Goal: Information Seeking & Learning: Check status

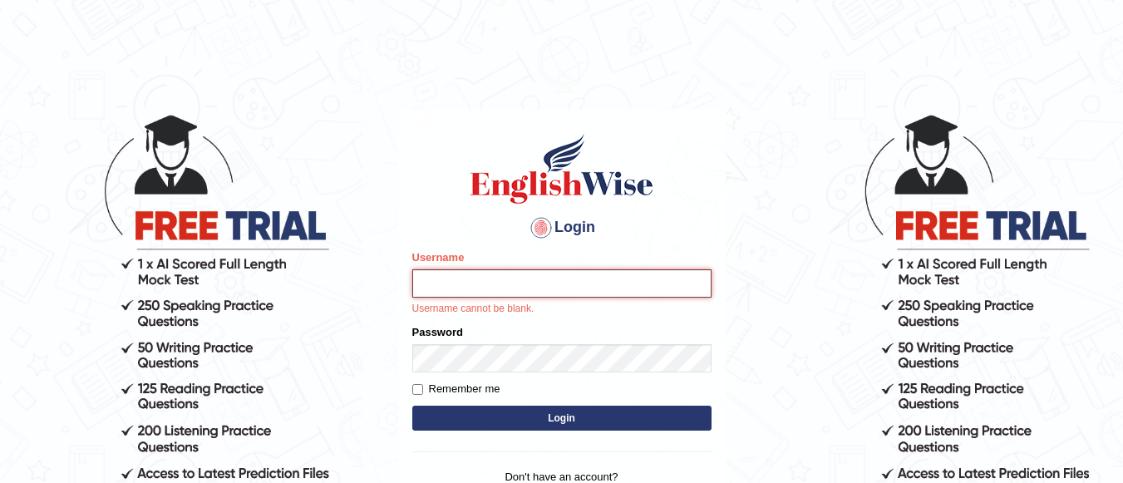
type input "Lovely_sidhu10"
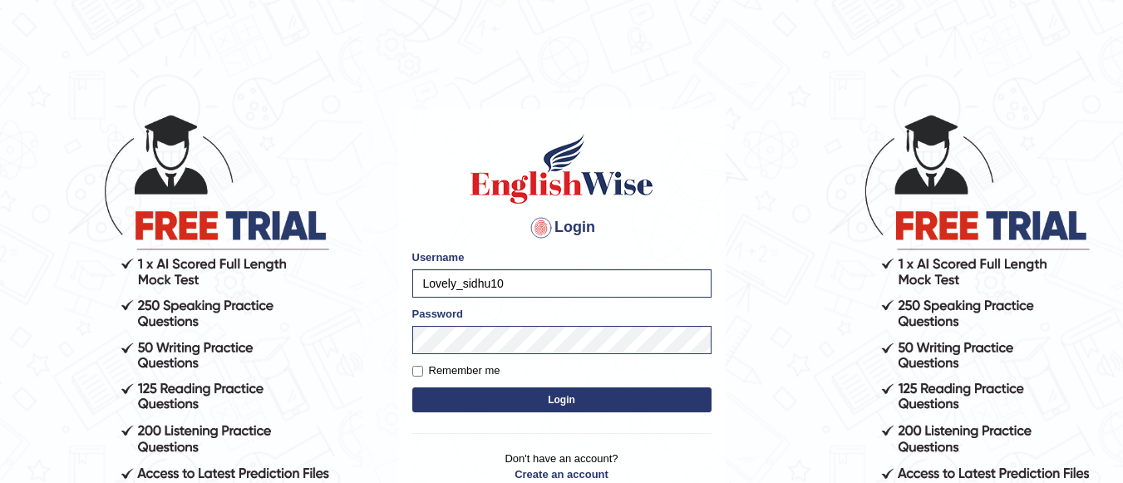
click at [548, 405] on button "Login" at bounding box center [561, 399] width 299 height 25
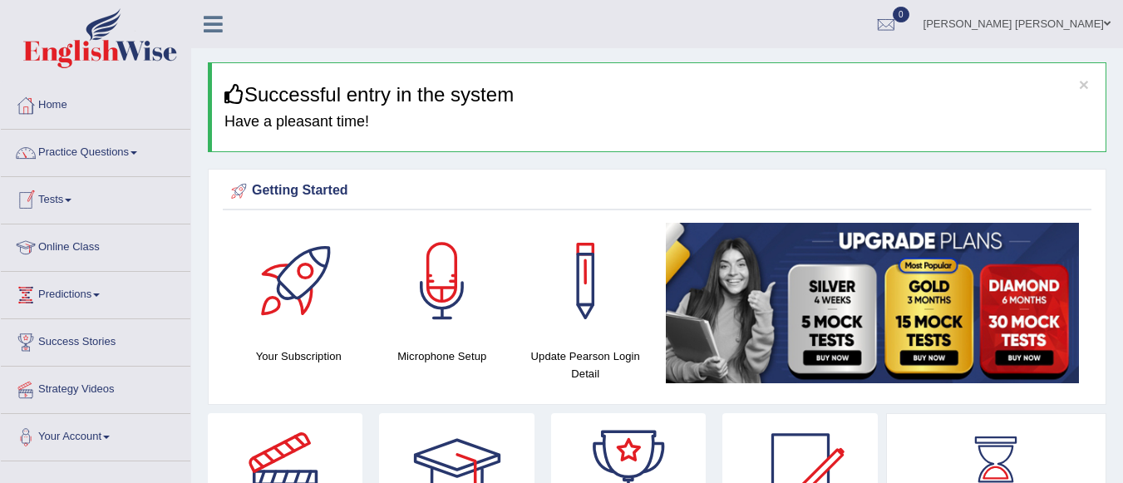
click at [76, 205] on link "Tests" at bounding box center [96, 198] width 190 height 42
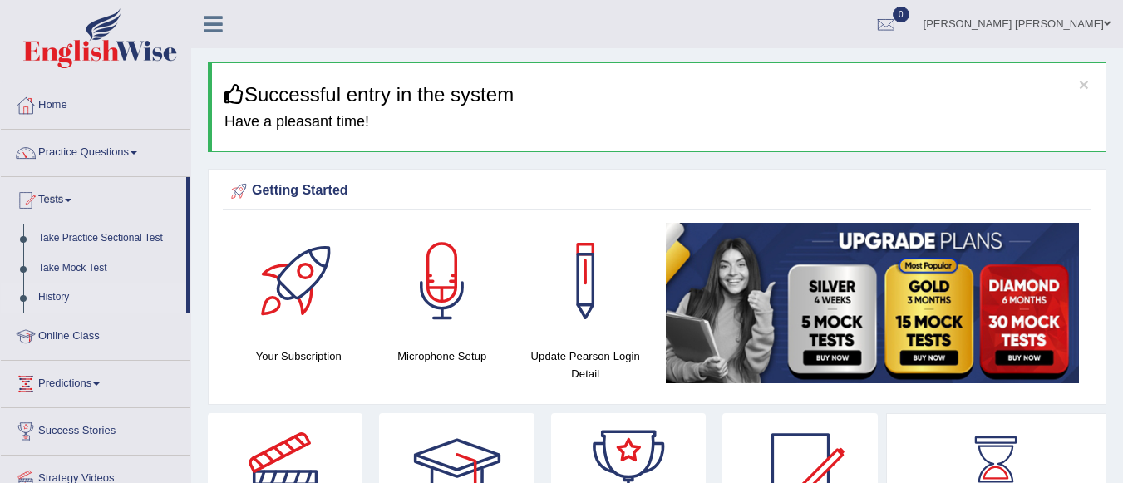
click at [79, 293] on link "History" at bounding box center [108, 298] width 155 height 30
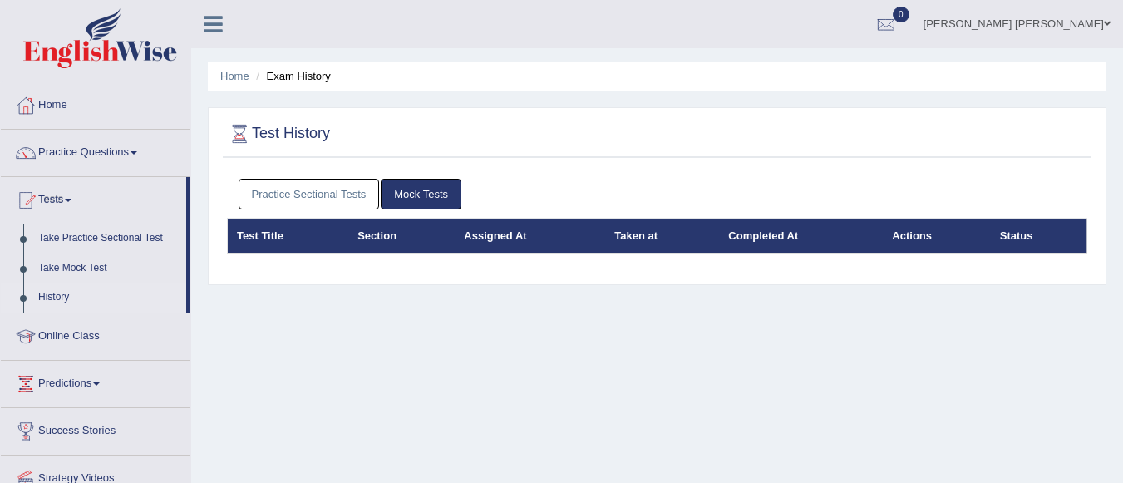
click at [328, 185] on link "Practice Sectional Tests" at bounding box center [309, 194] width 141 height 31
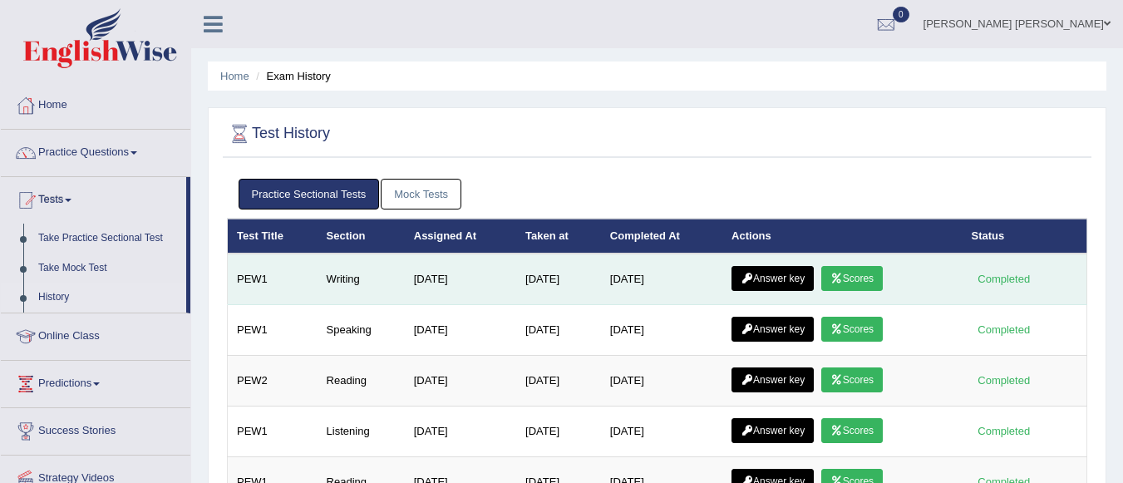
click at [792, 274] on link "Answer key" at bounding box center [773, 278] width 82 height 25
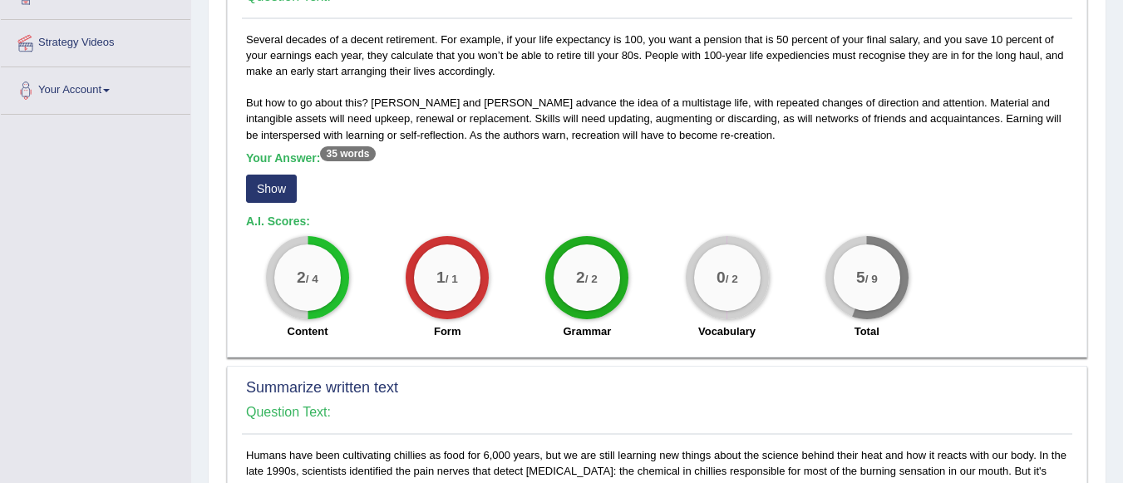
scroll to position [307, 0]
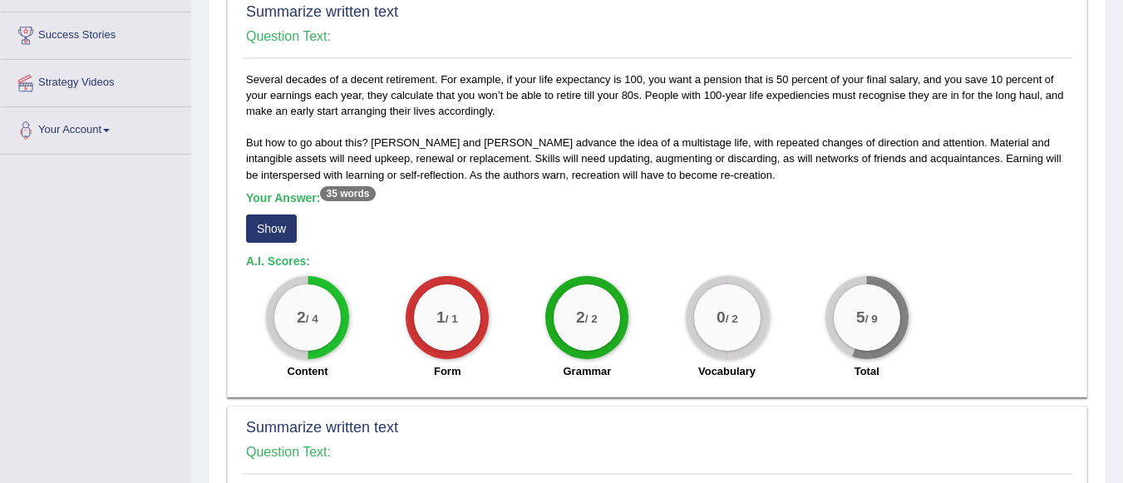
click at [284, 221] on button "Show" at bounding box center [271, 229] width 51 height 28
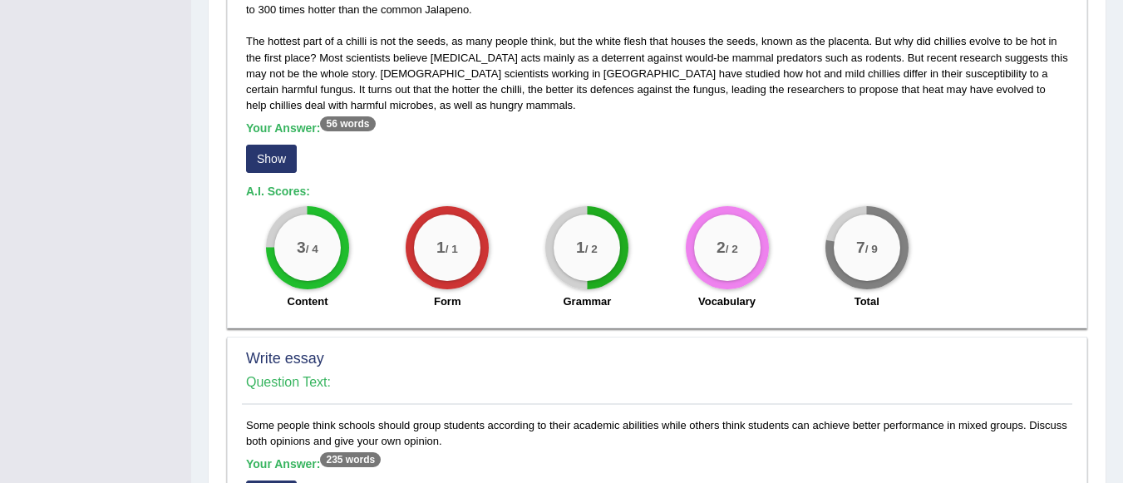
scroll to position [817, 0]
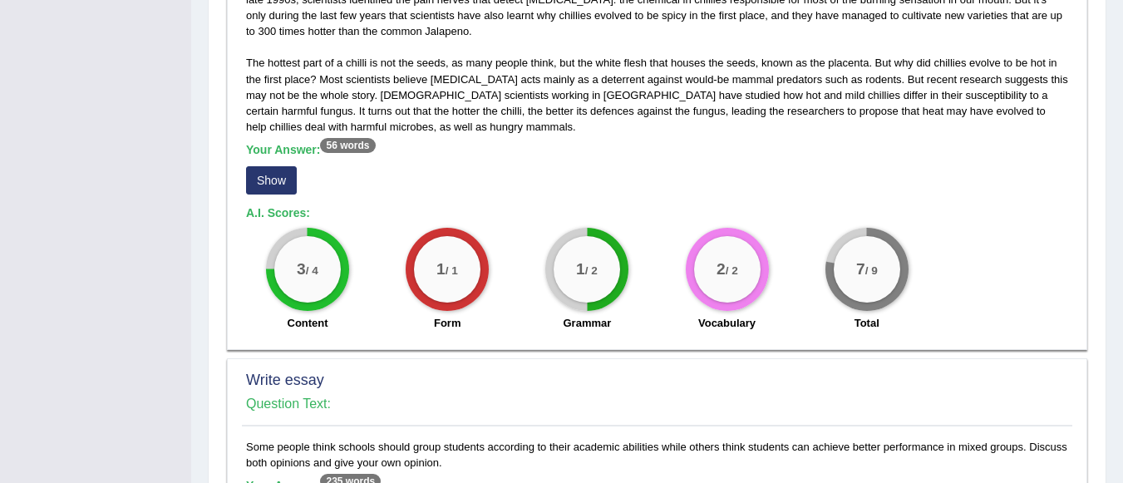
click at [270, 179] on button "Show" at bounding box center [271, 180] width 51 height 28
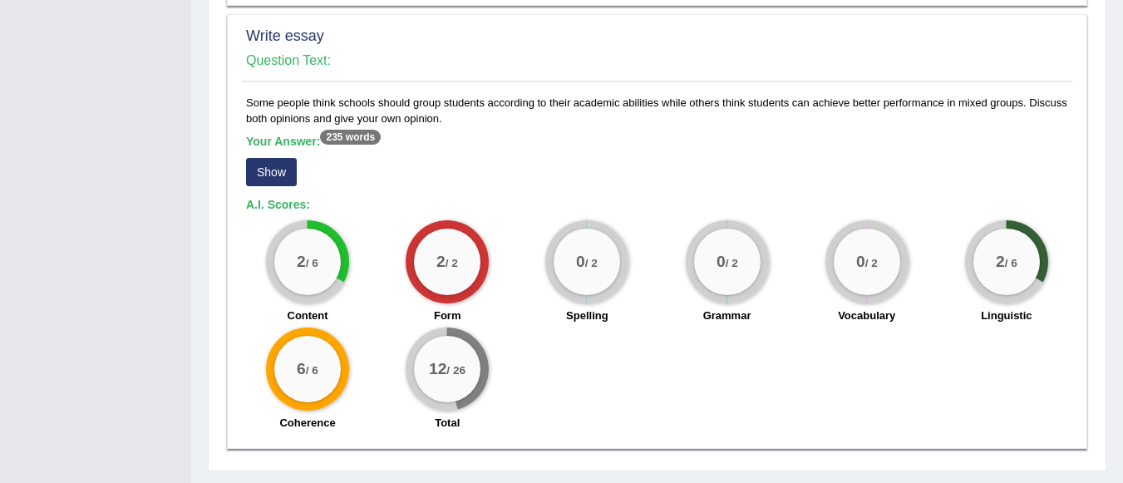
scroll to position [1203, 0]
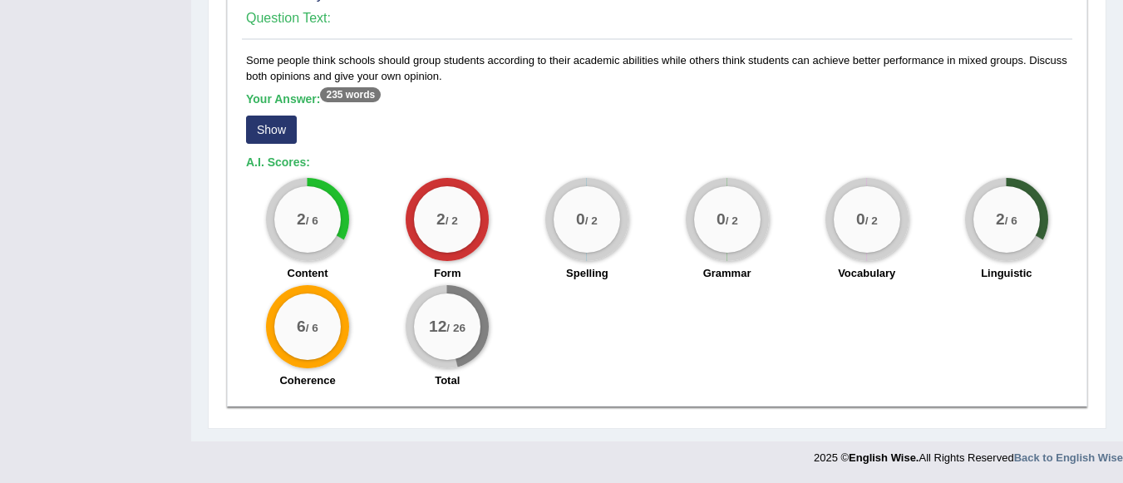
click at [272, 124] on button "Show" at bounding box center [271, 130] width 51 height 28
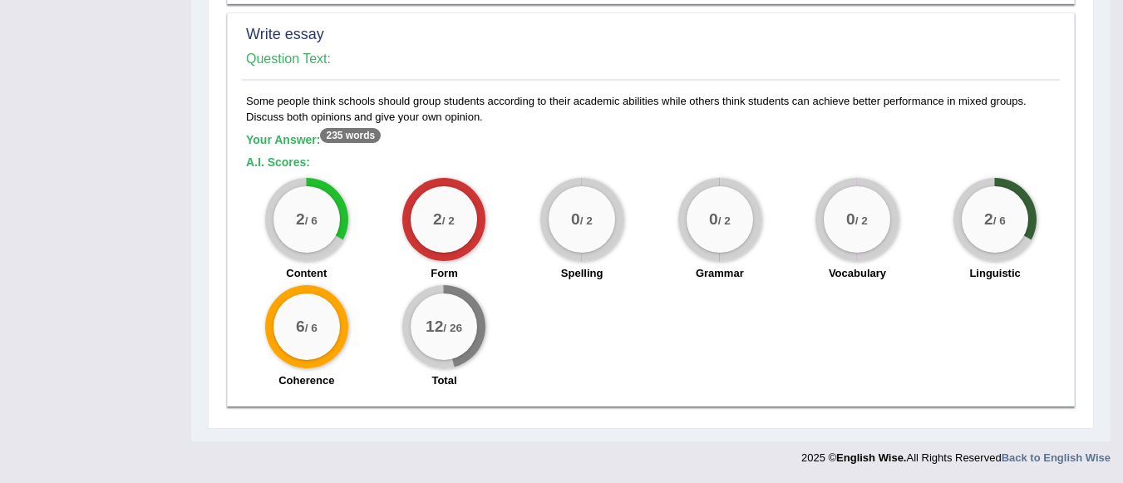
scroll to position [1162, 0]
